Goal: Find specific page/section: Find specific page/section

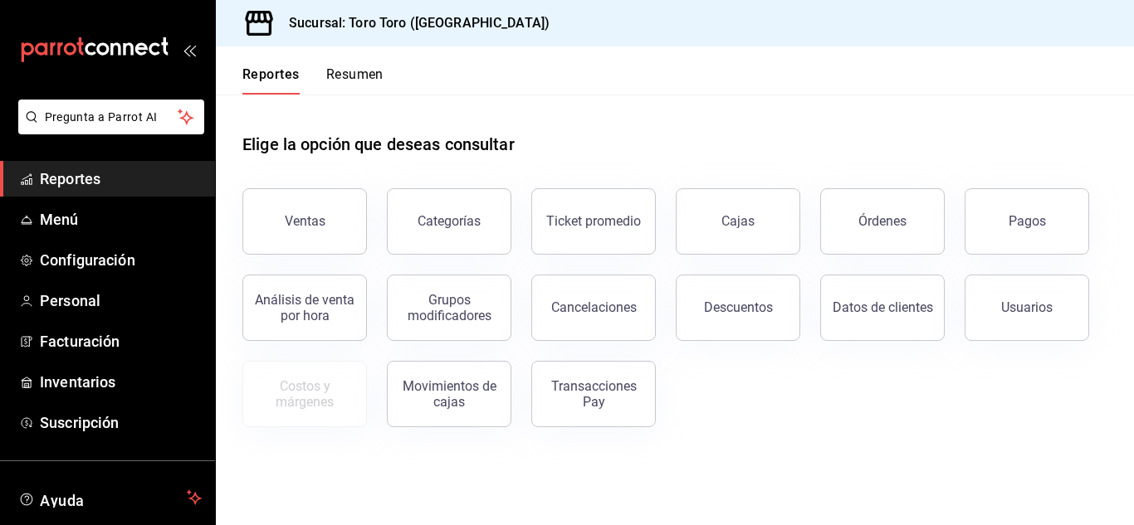
click at [811, 234] on div "Órdenes" at bounding box center [872, 211] width 144 height 86
click at [839, 237] on button "Órdenes" at bounding box center [882, 221] width 125 height 66
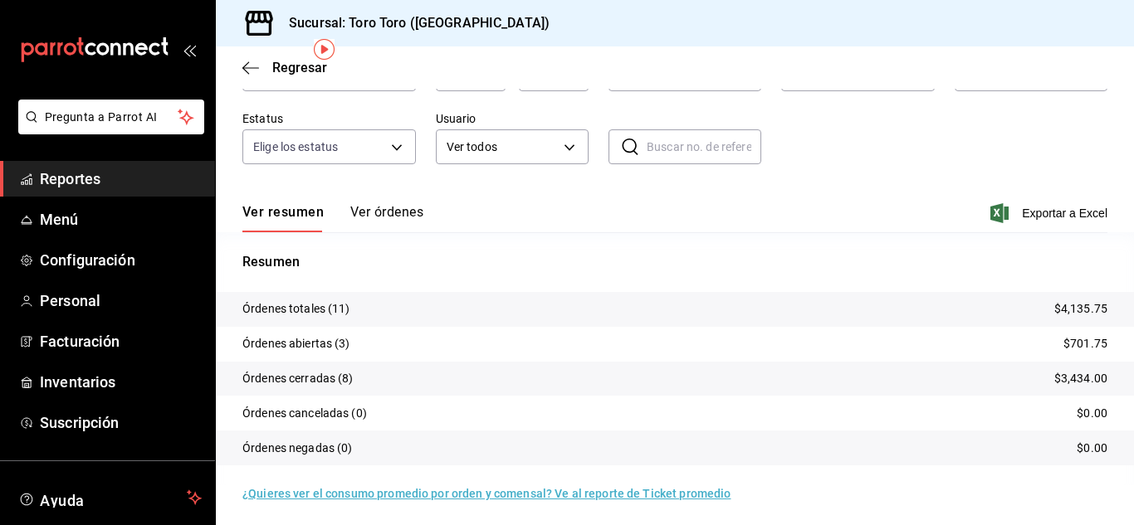
scroll to position [126, 0]
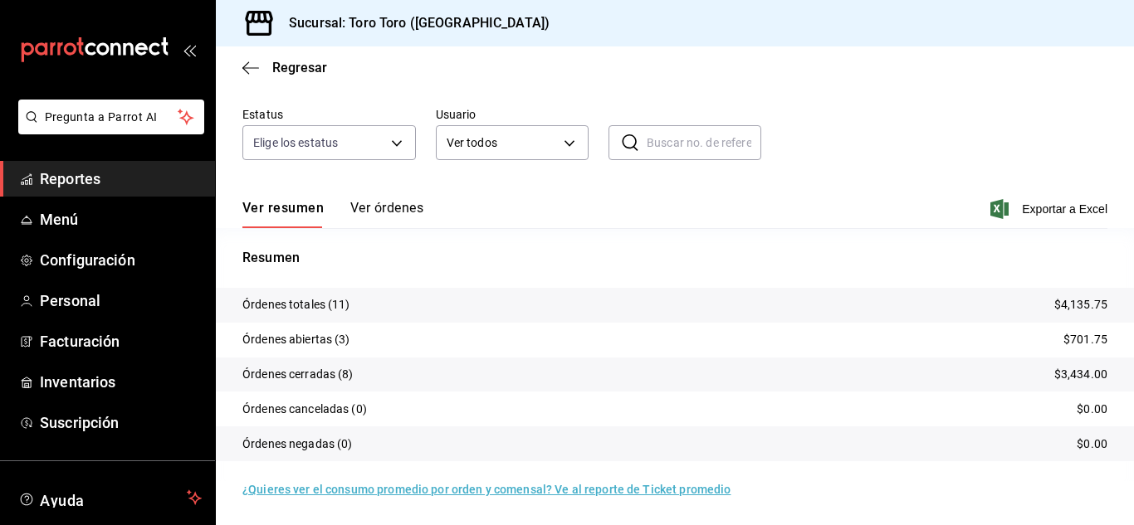
click at [59, 185] on span "Reportes" at bounding box center [121, 179] width 162 height 22
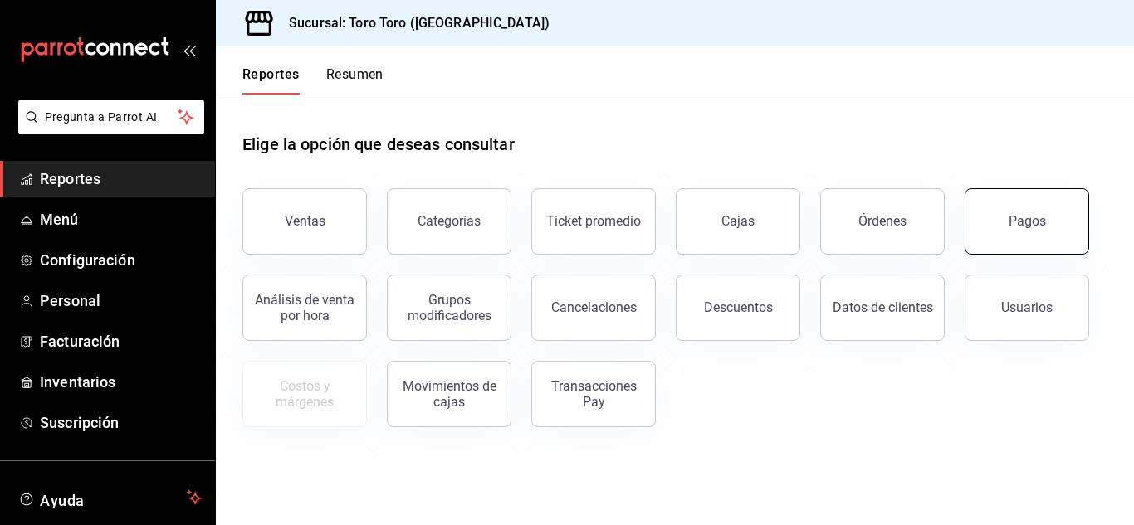
click at [1030, 214] on div "Pagos" at bounding box center [1026, 221] width 37 height 16
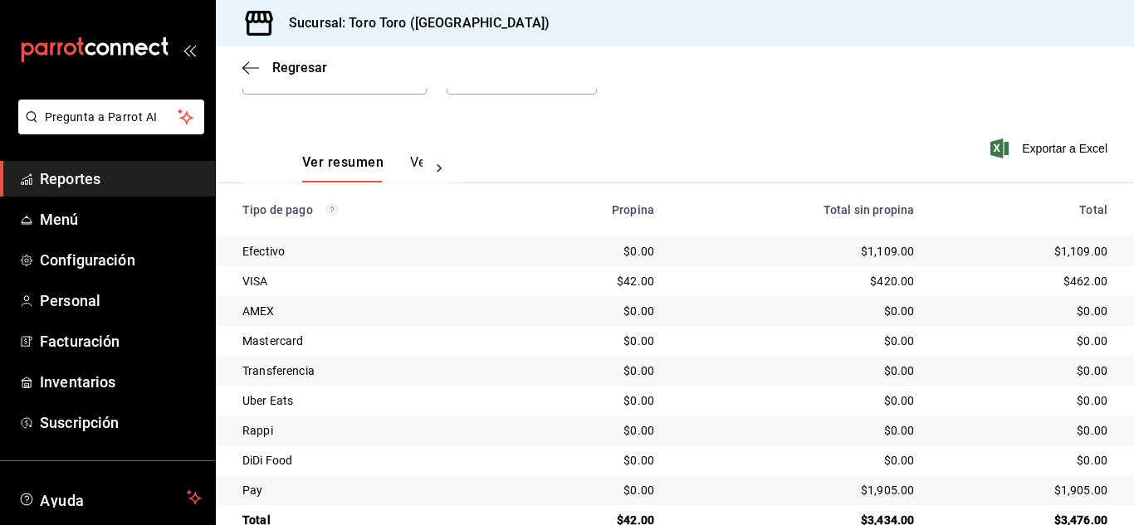
scroll to position [237, 0]
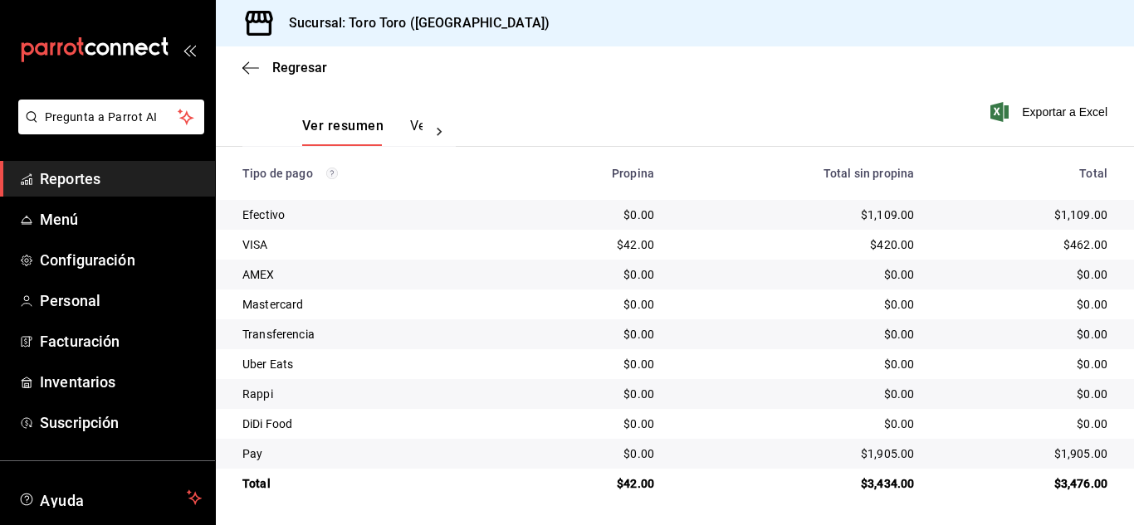
click at [88, 173] on span "Reportes" at bounding box center [121, 179] width 162 height 22
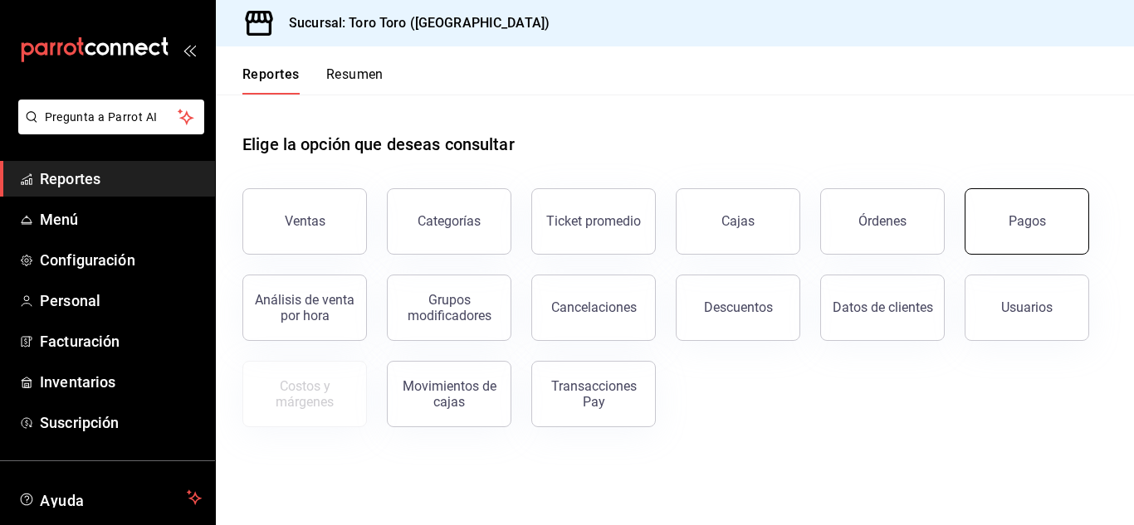
click at [1015, 203] on button "Pagos" at bounding box center [1026, 221] width 125 height 66
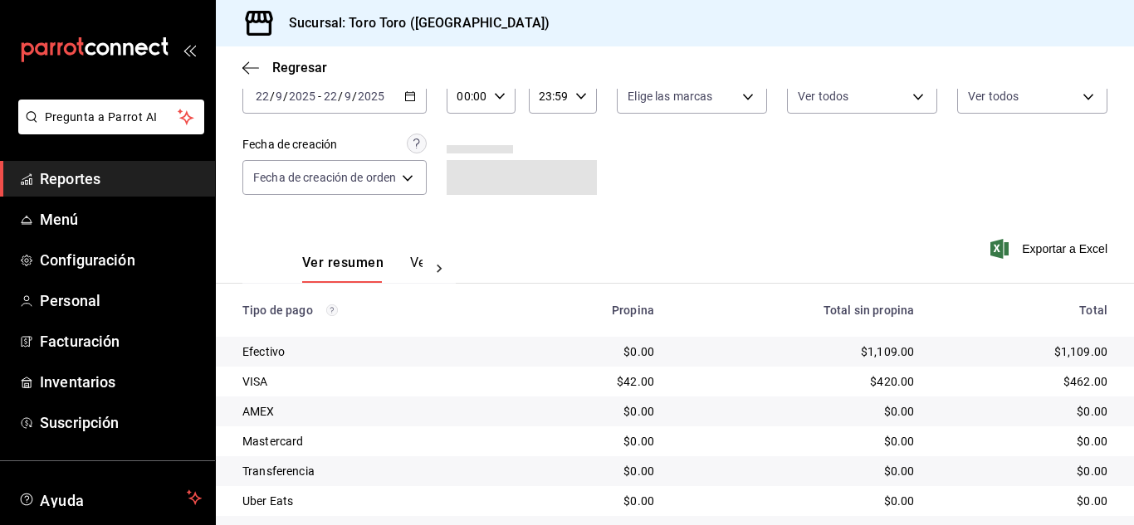
scroll to position [237, 0]
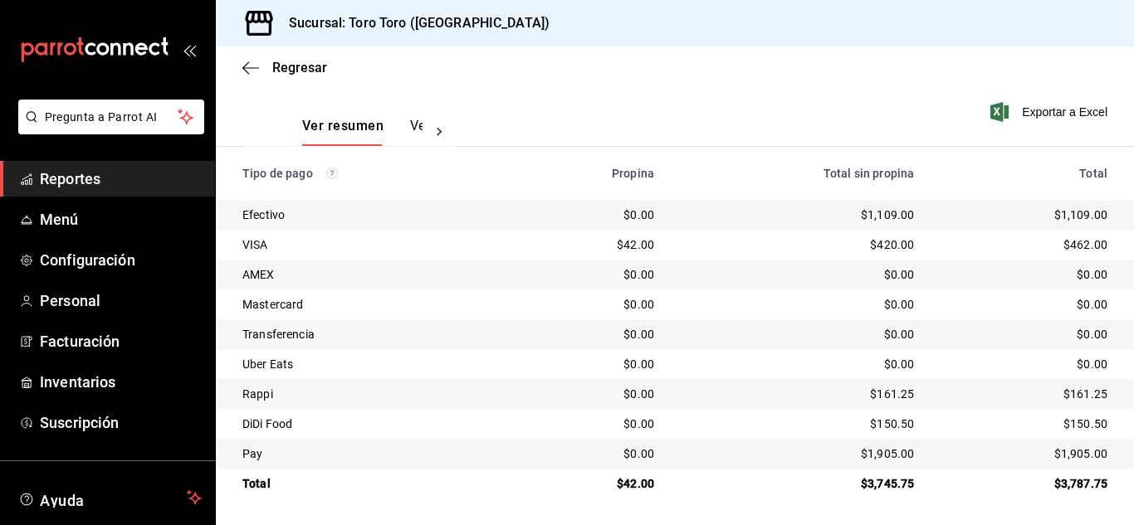
click at [59, 163] on link "Reportes" at bounding box center [107, 179] width 215 height 36
